Goal: Find specific page/section: Find specific page/section

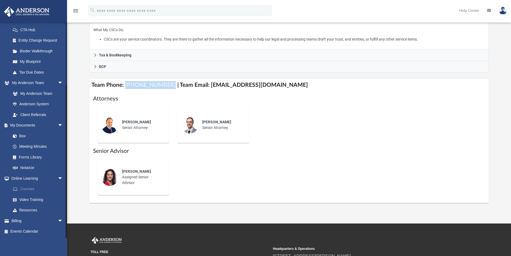
scroll to position [161, 0]
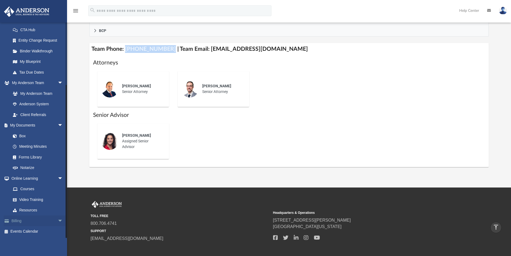
click at [19, 221] on link "Billing arrow_drop_down" at bounding box center [37, 220] width 67 height 11
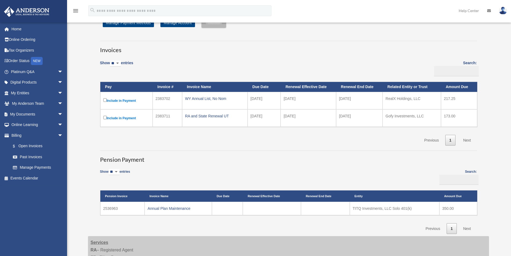
scroll to position [107, 0]
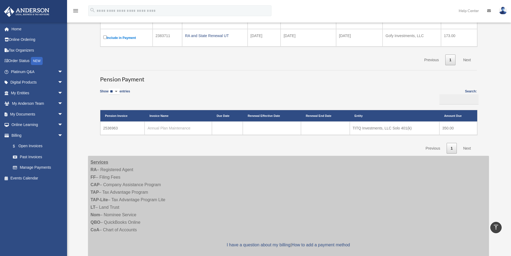
click at [181, 129] on link "Annual Plan Maintenance" at bounding box center [169, 128] width 43 height 4
click at [400, 126] on td "TITQ Investments, LLC Solo 401(k)" at bounding box center [395, 127] width 90 height 13
drag, startPoint x: 121, startPoint y: 128, endPoint x: 104, endPoint y: 129, distance: 17.2
click at [104, 129] on td "2536963" at bounding box center [122, 127] width 45 height 13
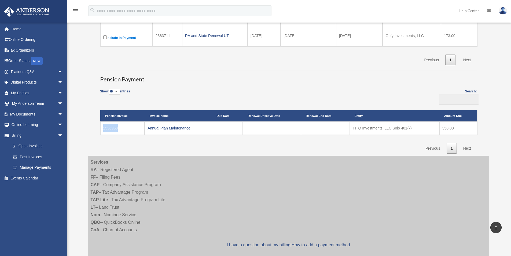
copy td "2536963"
click at [174, 128] on link "Annual Plan Maintenance" at bounding box center [169, 128] width 43 height 4
click at [17, 135] on link "Billing arrow_drop_down" at bounding box center [37, 135] width 67 height 11
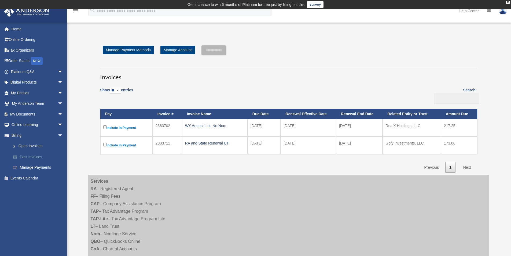
click at [42, 156] on link "Past Invoices" at bounding box center [40, 156] width 64 height 11
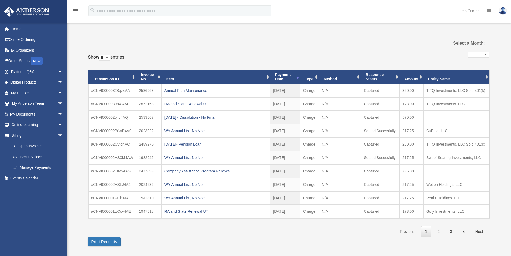
select select
